Goal: Task Accomplishment & Management: Manage account settings

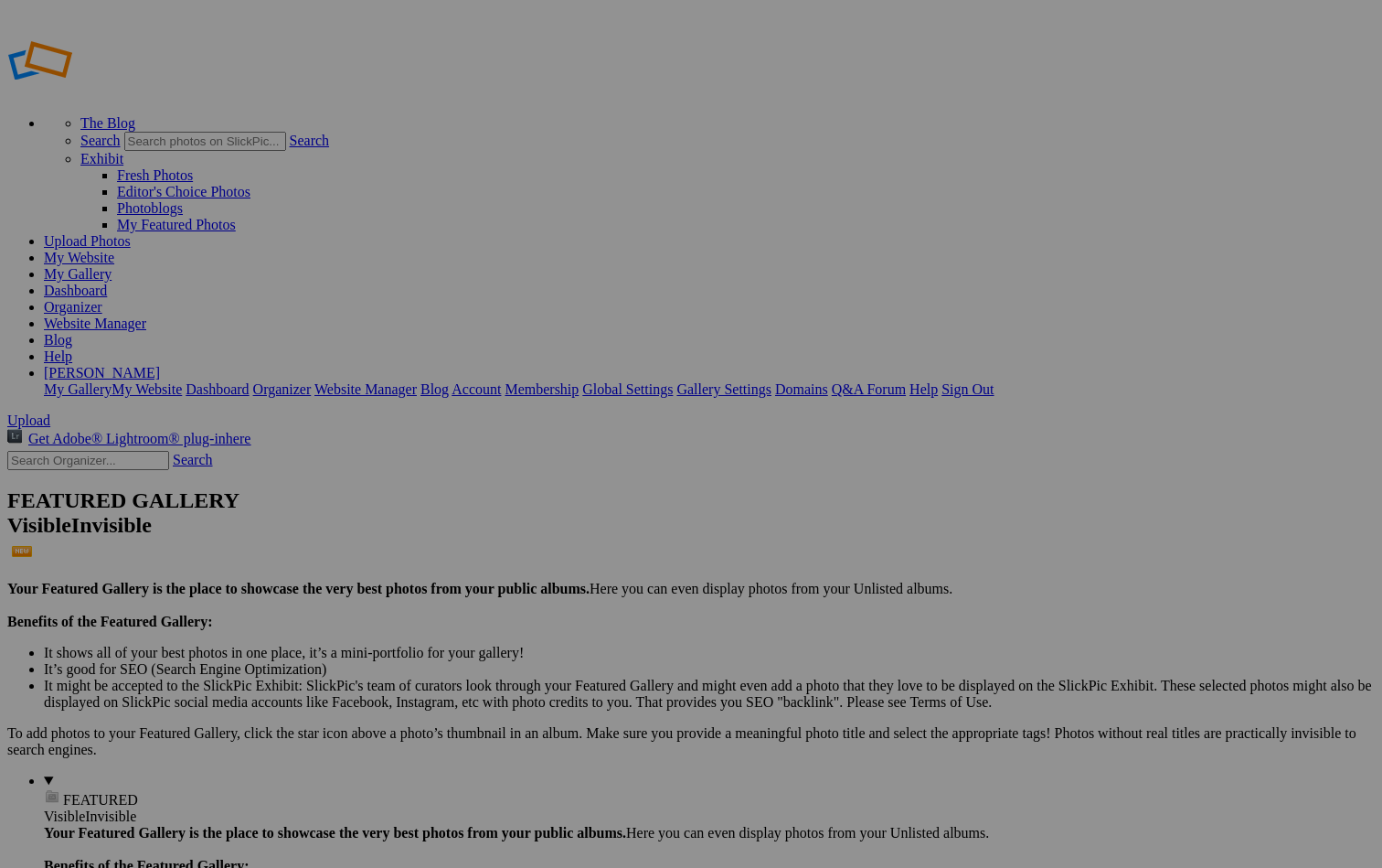
type input "Antigua-Gallery"
click at [527, 526] on span "Create" at bounding box center [508, 533] width 38 height 15
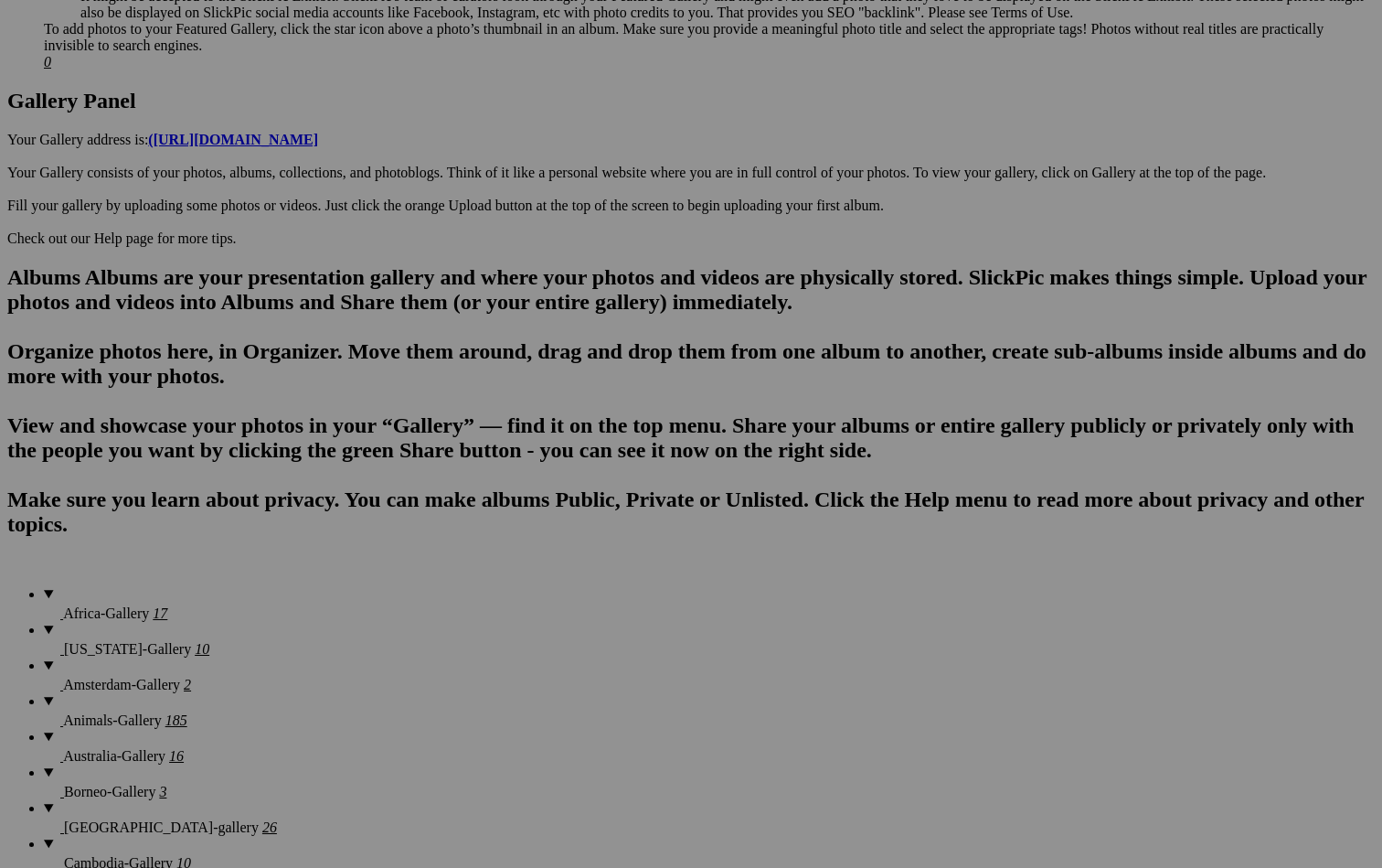
scroll to position [907, 0]
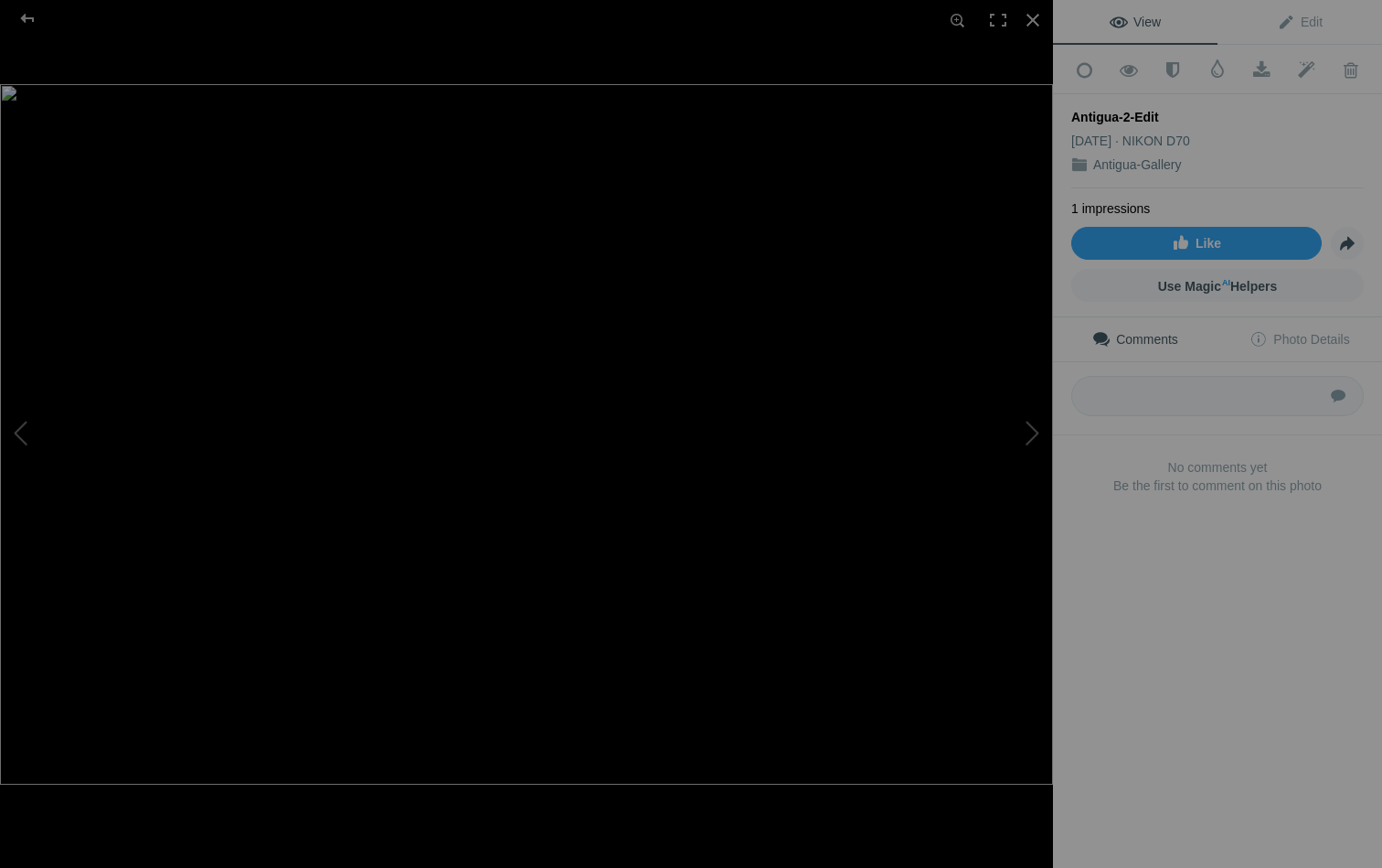
click at [676, 284] on img at bounding box center [527, 434] width 1053 height 700
click at [676, 284] on img at bounding box center [213, 749] width 3248 height 2160
click at [676, 285] on img at bounding box center [527, 434] width 1053 height 700
click at [676, 285] on img at bounding box center [213, 744] width 3248 height 2160
click at [691, 24] on div at bounding box center [1033, 20] width 40 height 40
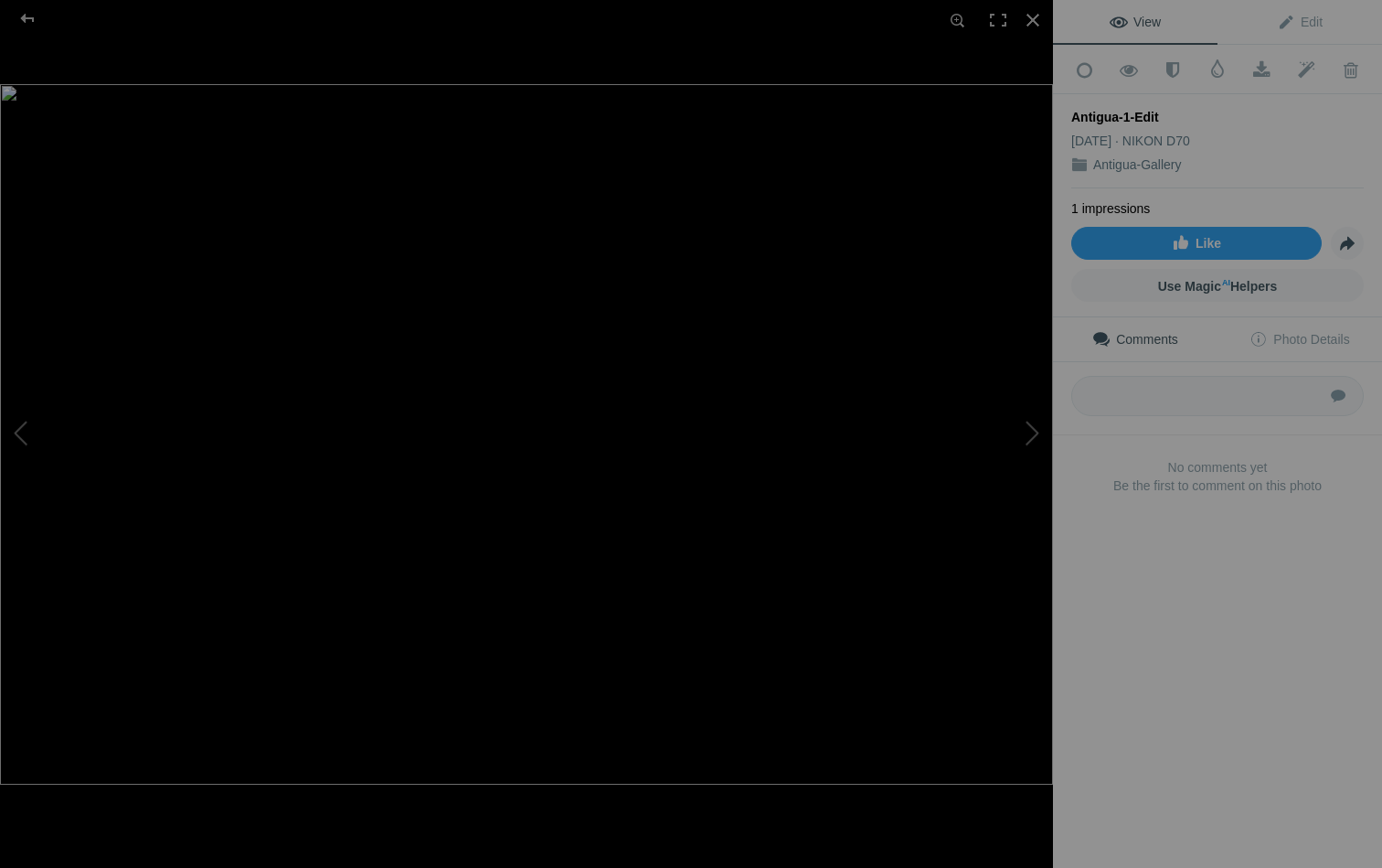
click at [545, 282] on img at bounding box center [527, 434] width 1053 height 700
click at [545, 282] on img at bounding box center [511, 557] width 1902 height 1264
click at [691, 16] on div at bounding box center [1033, 20] width 40 height 40
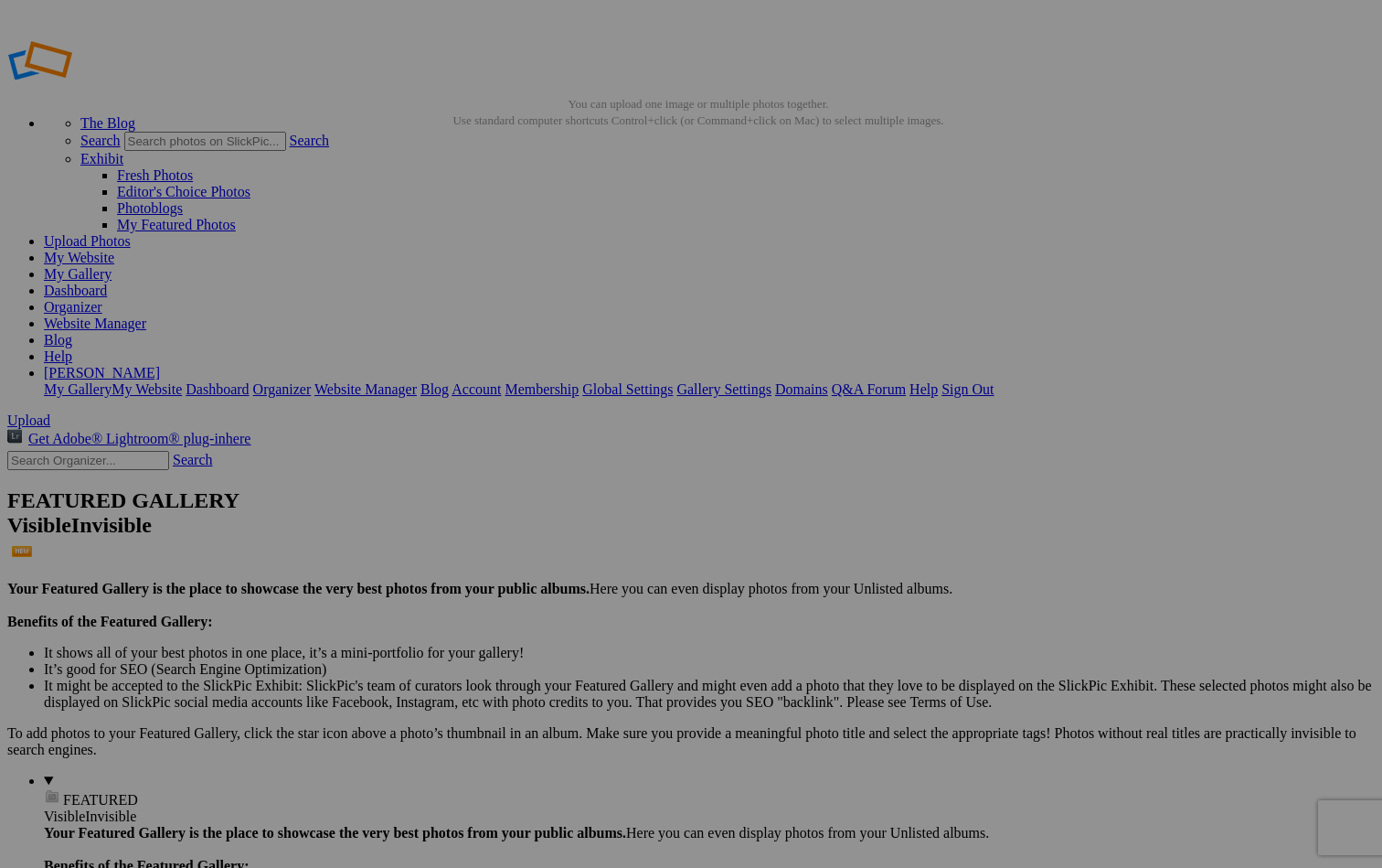
click at [570, 322] on span "Yes" at bounding box center [559, 553] width 21 height 15
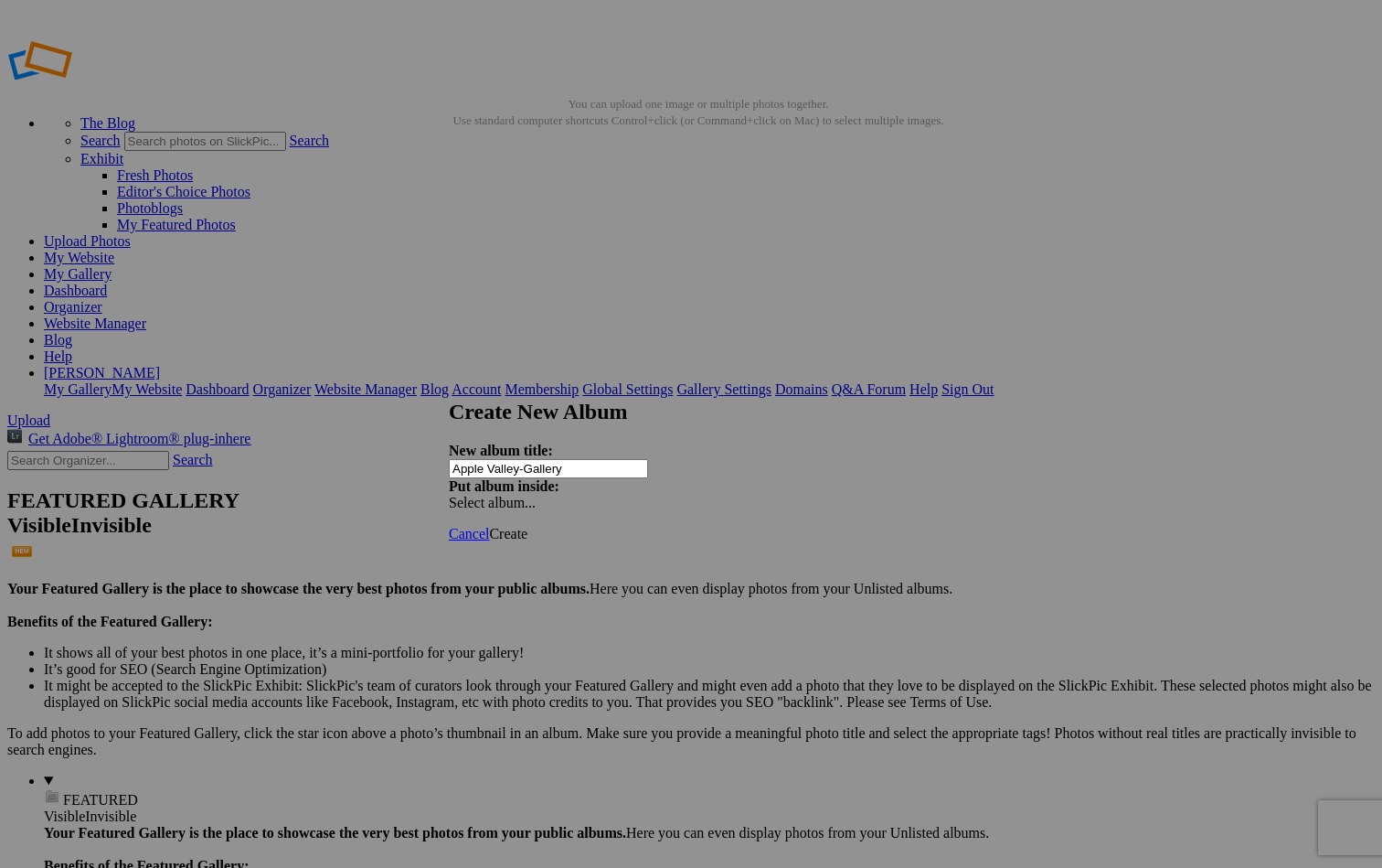
type input "Apple Valley-Gallery"
click at [527, 322] on link "Create" at bounding box center [508, 533] width 38 height 15
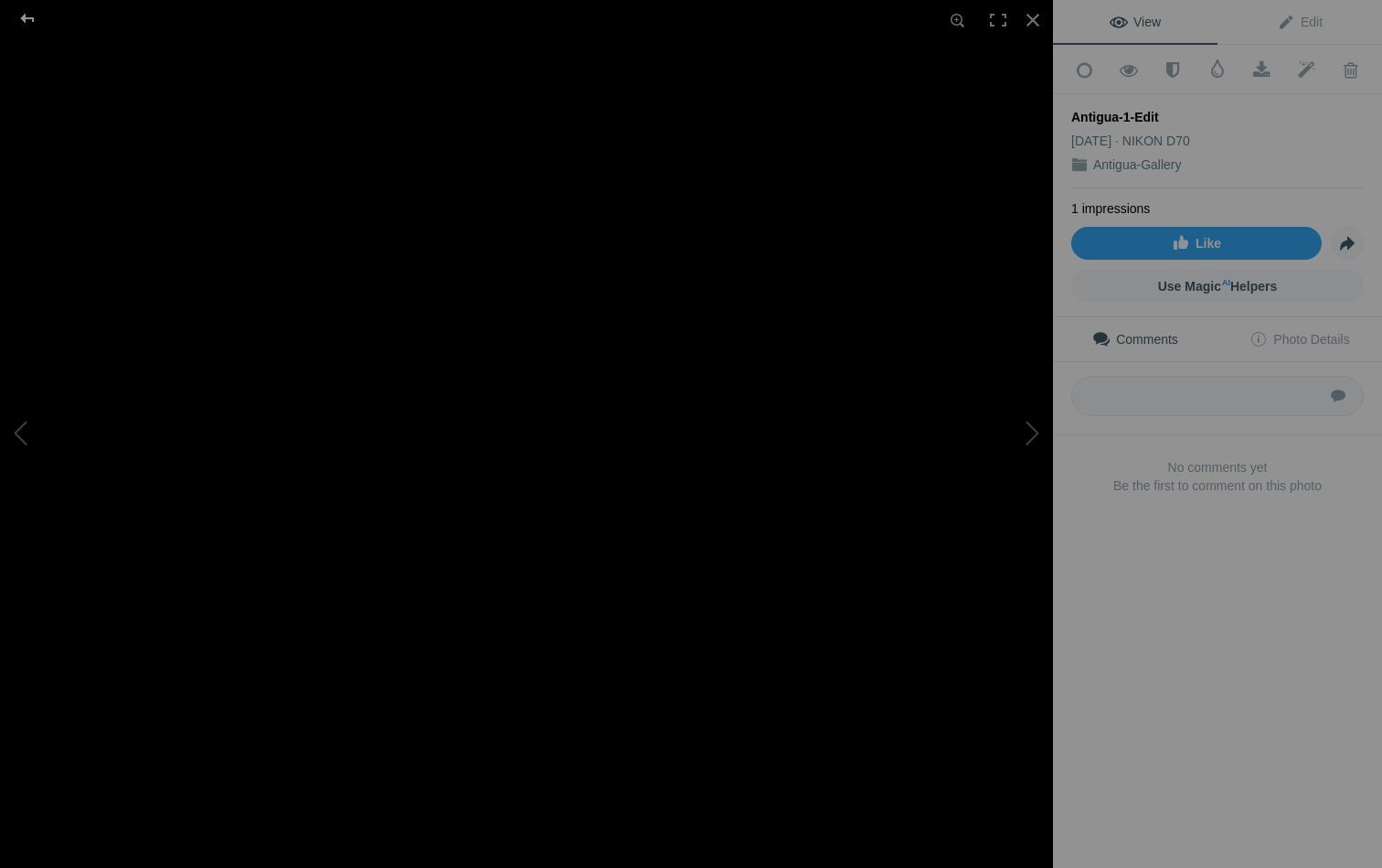
click at [28, 21] on div at bounding box center [27, 18] width 66 height 36
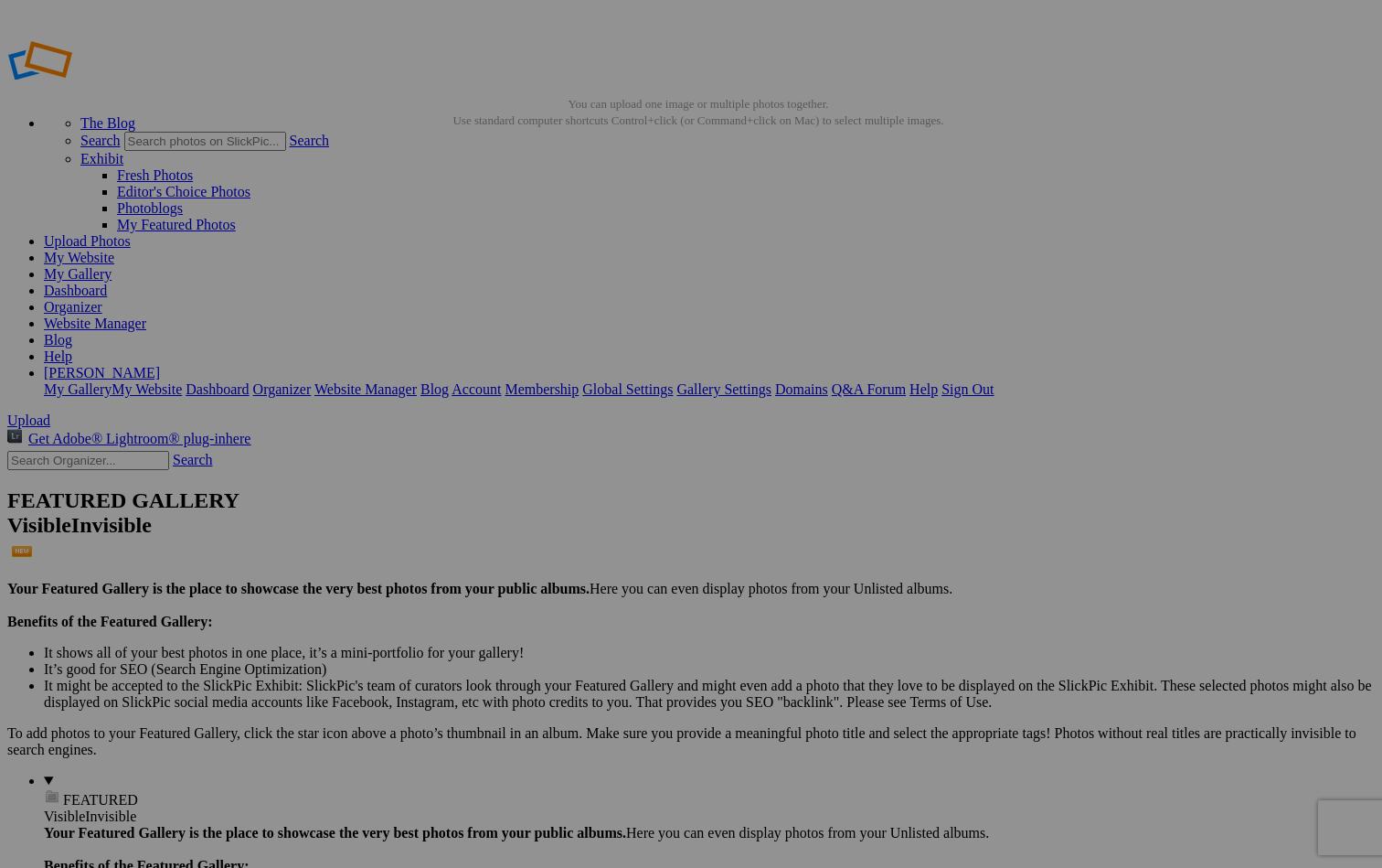
type input "Apple Valley-Gallery"
click at [527, 322] on span "Create" at bounding box center [508, 533] width 38 height 15
click at [691, 322] on div "Cancel Create" at bounding box center [691, 533] width 484 height 16
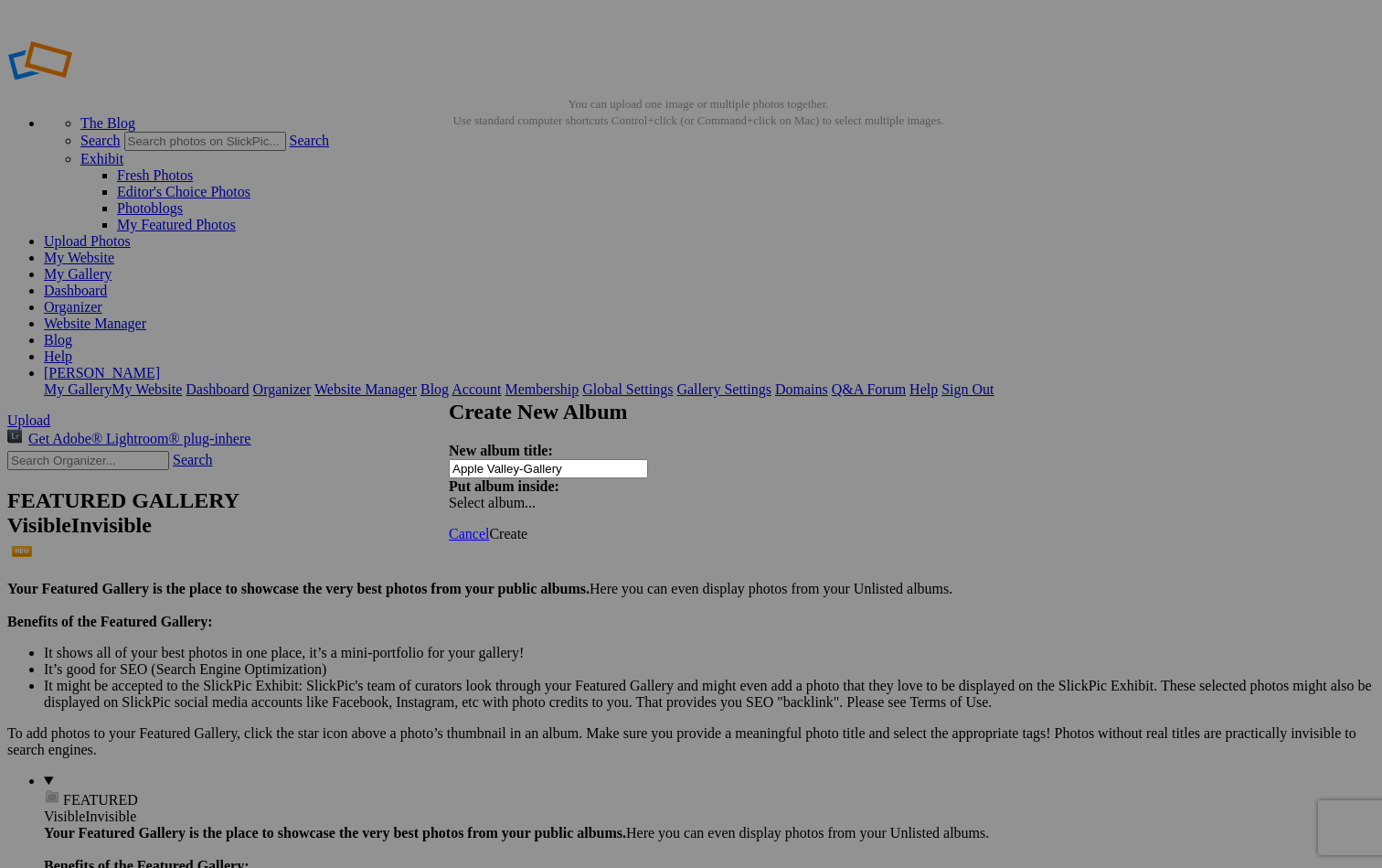
click at [449, 322] on link at bounding box center [449, 382] width 0 height 0
click at [569, 322] on input "Apple Valley-gallery" at bounding box center [549, 469] width 199 height 19
click at [565, 322] on input "Apple Valley-gallery" at bounding box center [549, 469] width 199 height 19
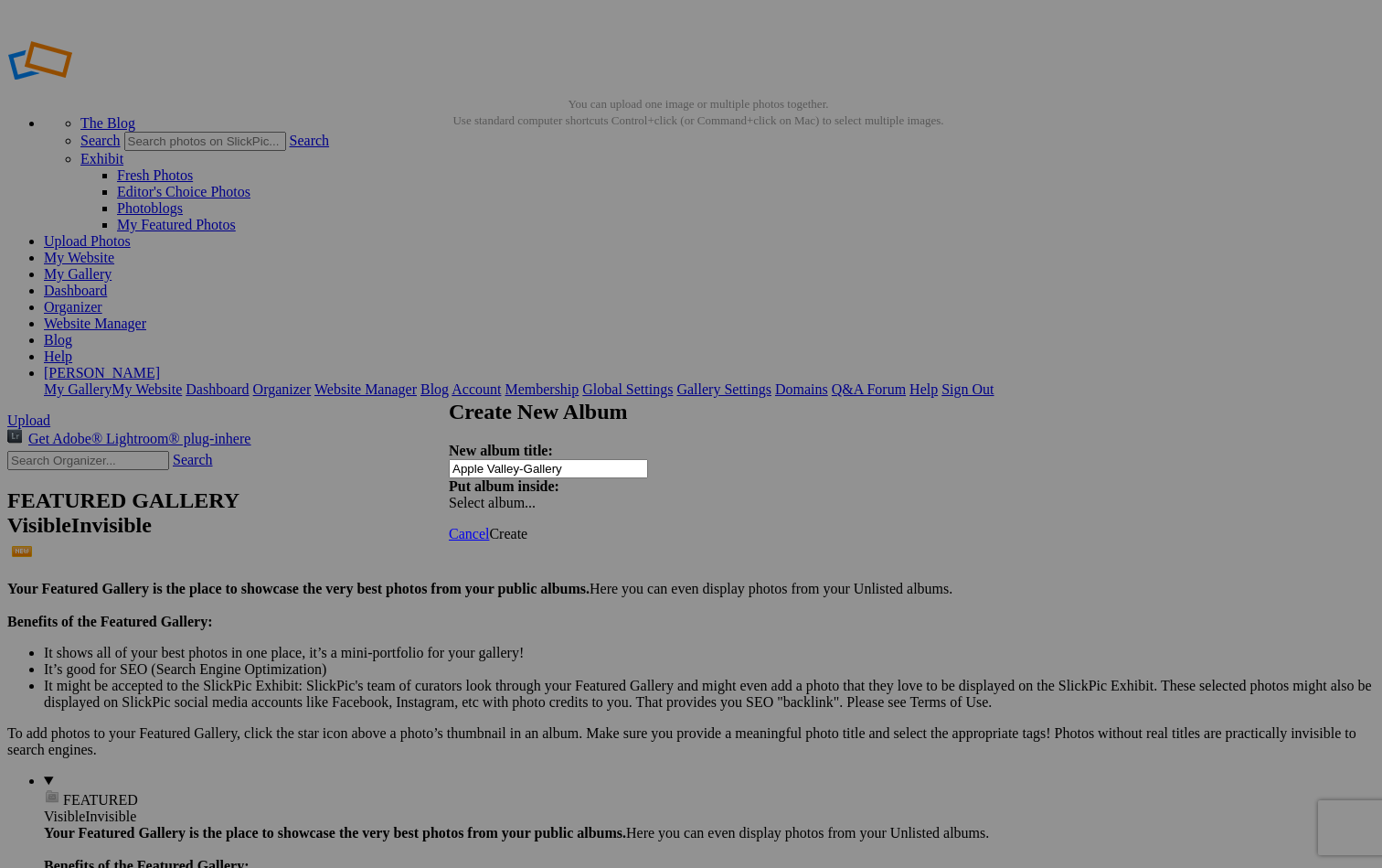
type input "Apple Valley-Gallery"
click at [527, 322] on span "Create" at bounding box center [508, 533] width 38 height 15
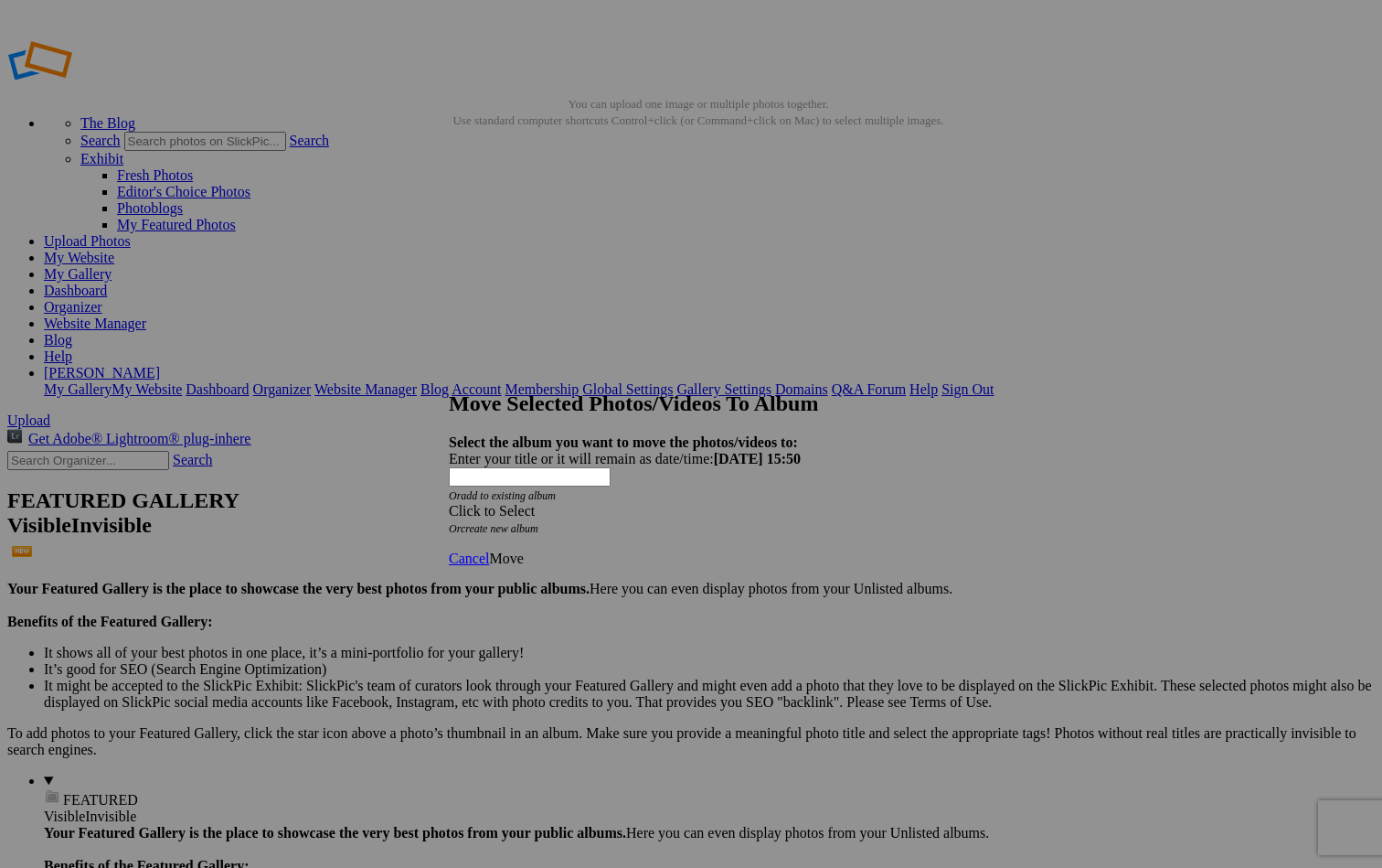
click at [662, 322] on div "Click to Select" at bounding box center [691, 510] width 484 height 16
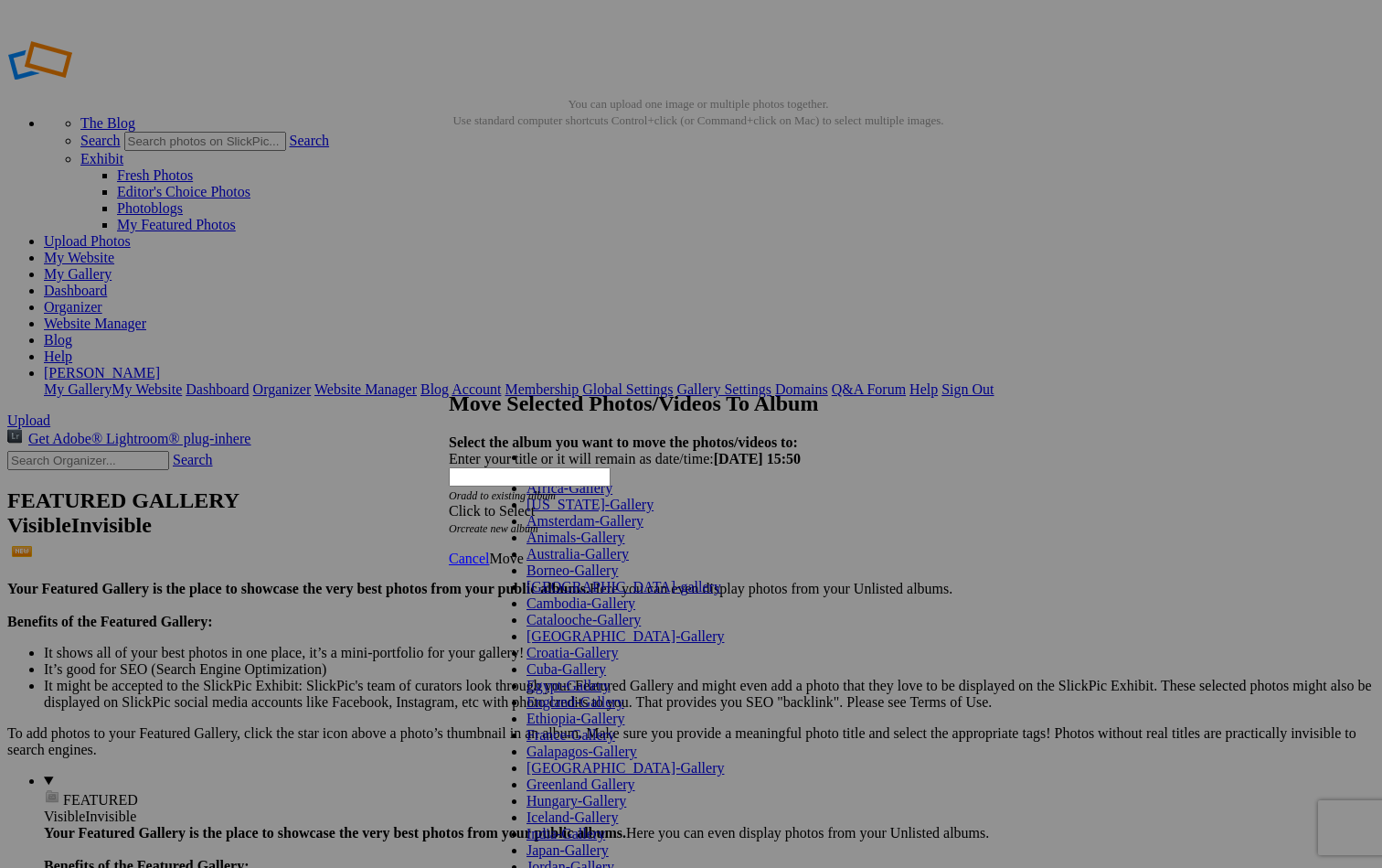
scroll to position [1070, 0]
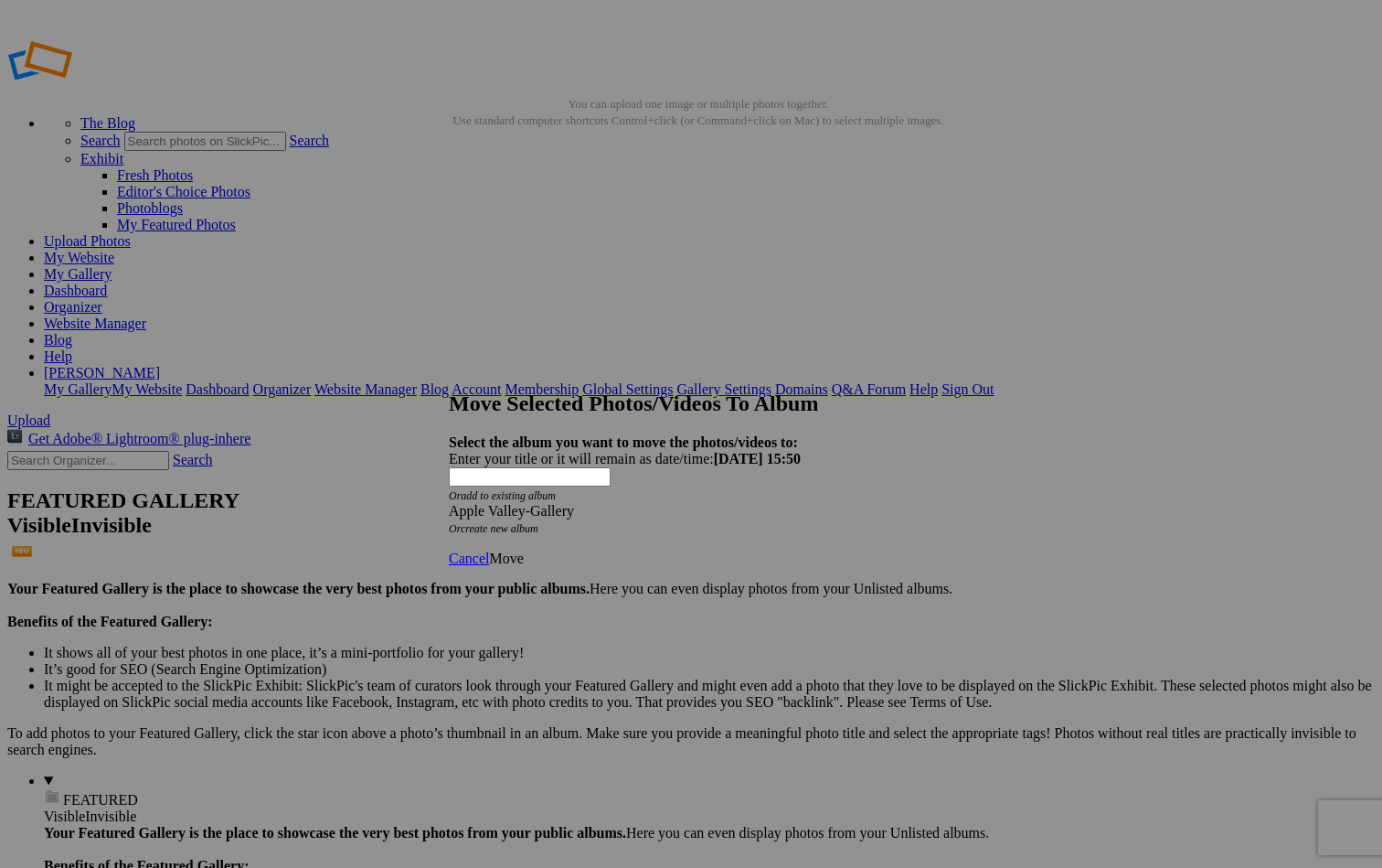
click at [523, 322] on span "Move" at bounding box center [505, 558] width 34 height 15
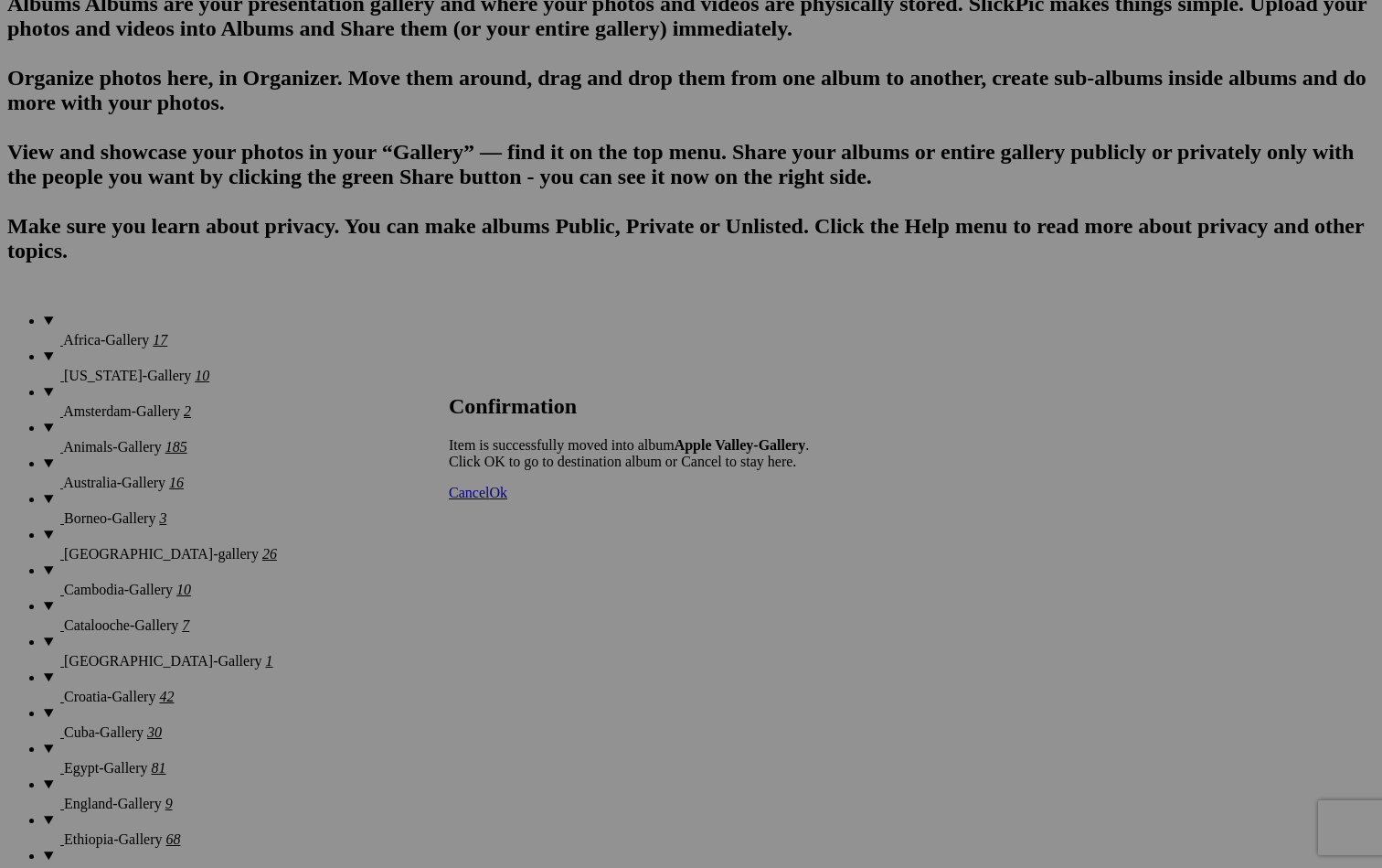
scroll to position [1175, 0]
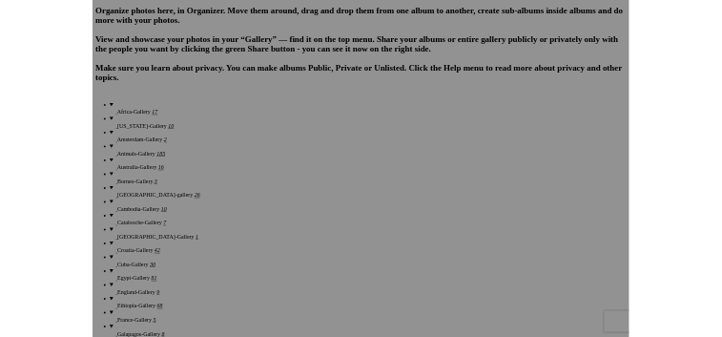
scroll to position [1266, 0]
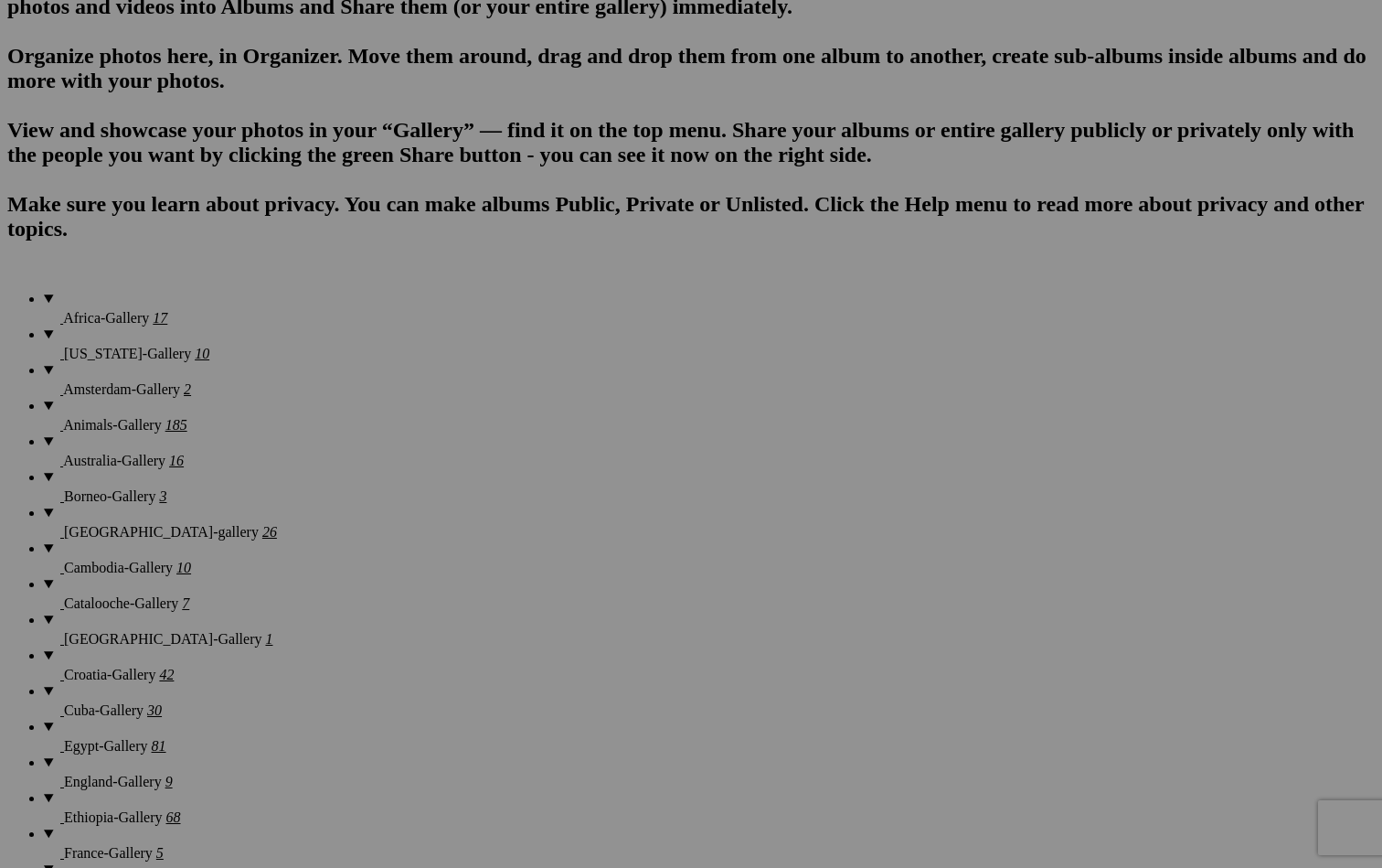
click at [524, 500] on span "Yes" at bounding box center [513, 504] width 21 height 15
